Goal: Task Accomplishment & Management: Complete application form

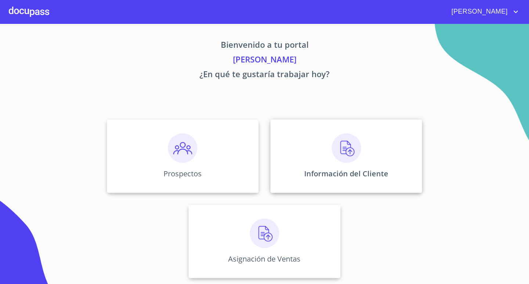
click at [350, 152] on img at bounding box center [346, 147] width 29 height 29
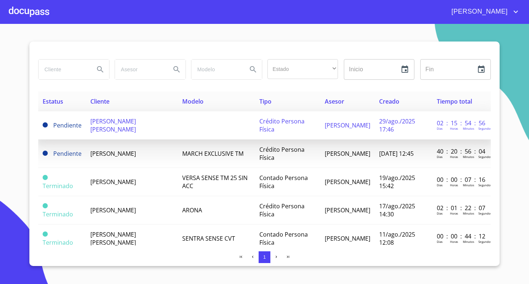
click at [136, 126] on span "[PERSON_NAME] [PERSON_NAME]" at bounding box center [113, 125] width 46 height 16
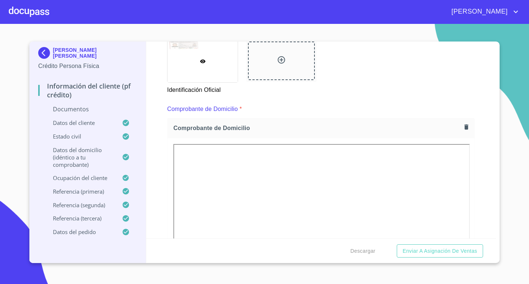
scroll to position [400, 0]
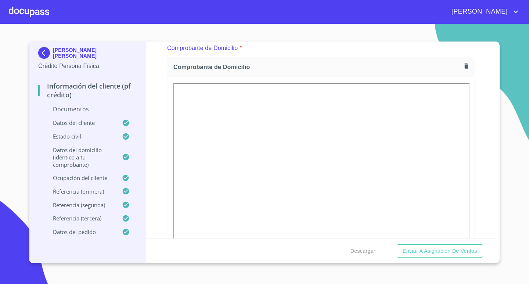
click at [464, 69] on icon "button" at bounding box center [466, 66] width 4 height 5
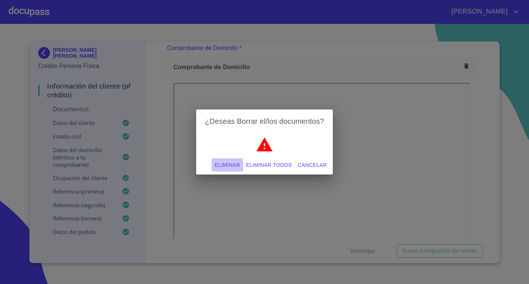
click at [233, 165] on span "Eliminar" at bounding box center [227, 165] width 25 height 9
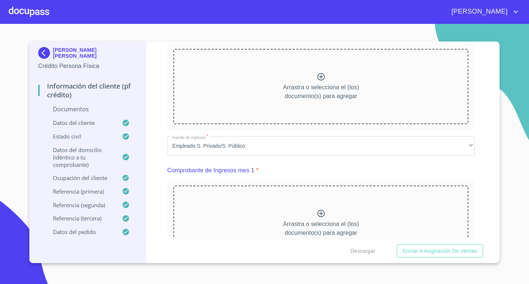
scroll to position [326, 0]
